Goal: Information Seeking & Learning: Learn about a topic

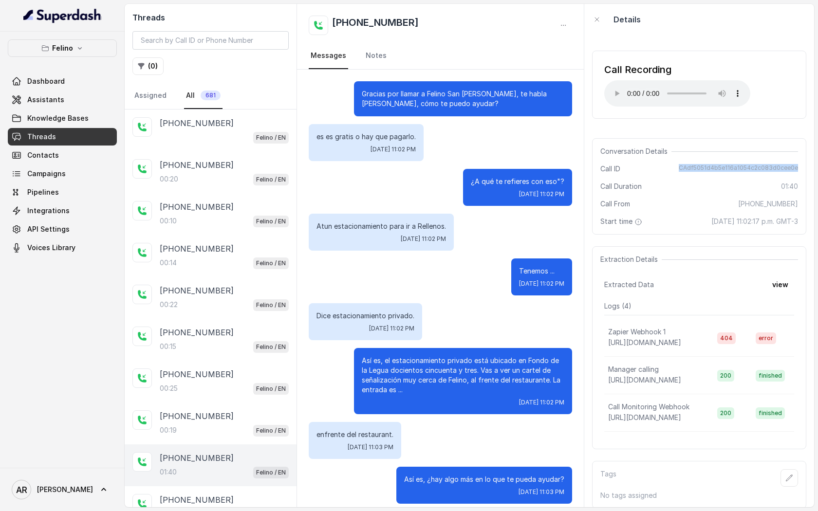
scroll to position [735, 0]
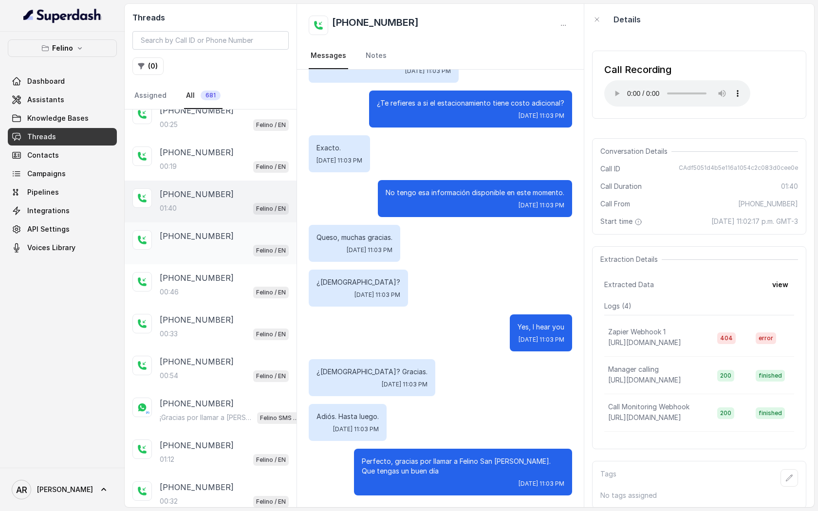
click at [237, 223] on div "[PHONE_NUMBER] Felino / EN" at bounding box center [211, 244] width 172 height 42
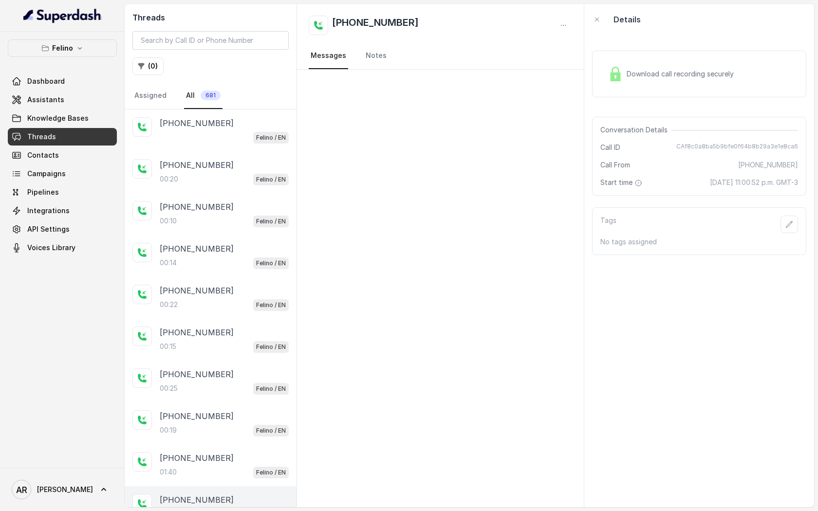
click at [207, 101] on link "All 681" at bounding box center [203, 96] width 38 height 26
